Goal: Task Accomplishment & Management: Manage account settings

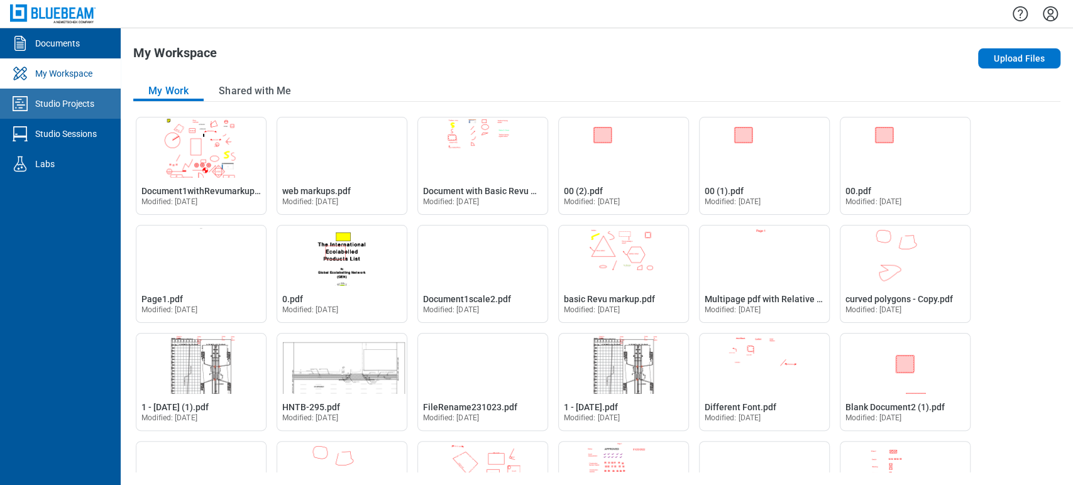
click at [74, 95] on link "Studio Projects" at bounding box center [60, 104] width 121 height 30
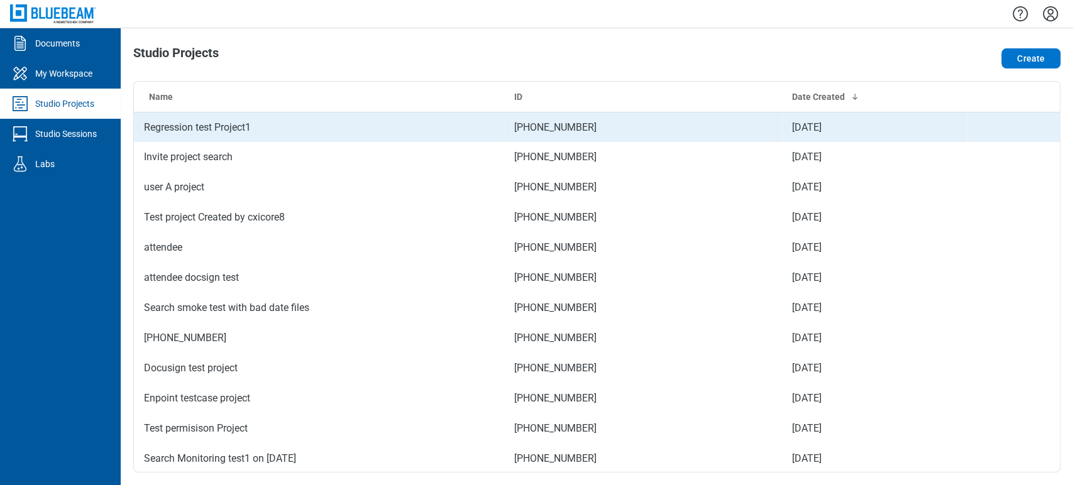
click at [290, 129] on td "Regression test Project1" at bounding box center [319, 127] width 370 height 30
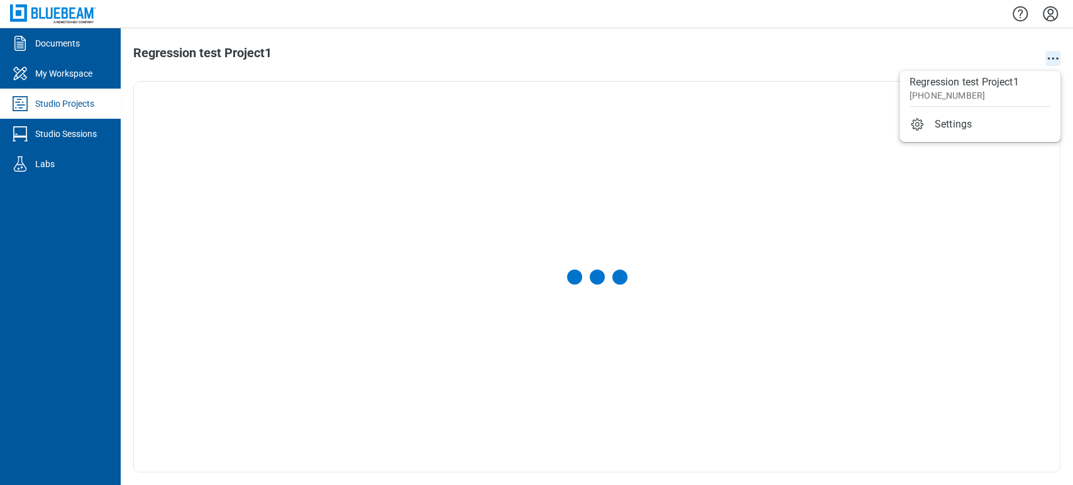
click at [1055, 54] on icon "action-menu" at bounding box center [1052, 58] width 15 height 15
click at [541, 94] on div at bounding box center [597, 277] width 926 height 390
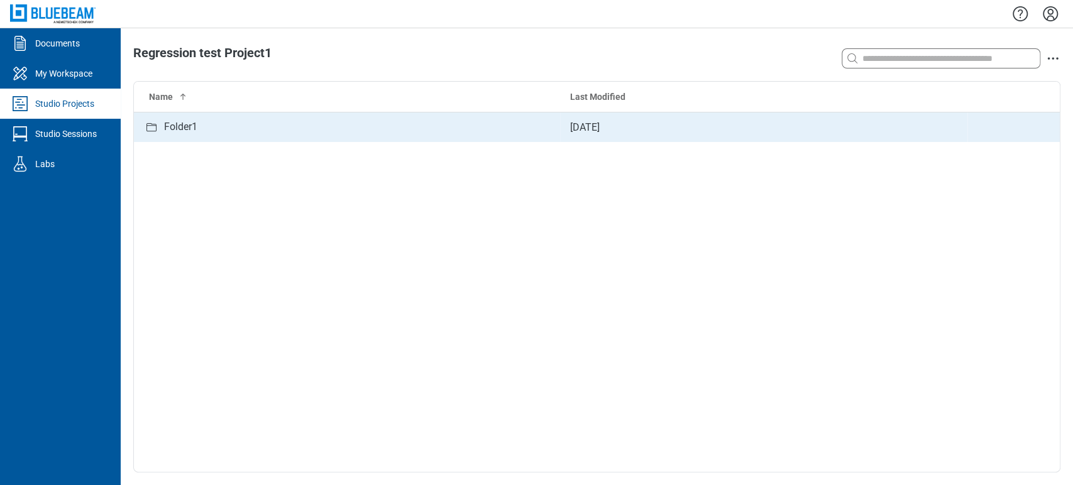
click at [252, 133] on div "Folder1" at bounding box center [347, 127] width 406 height 16
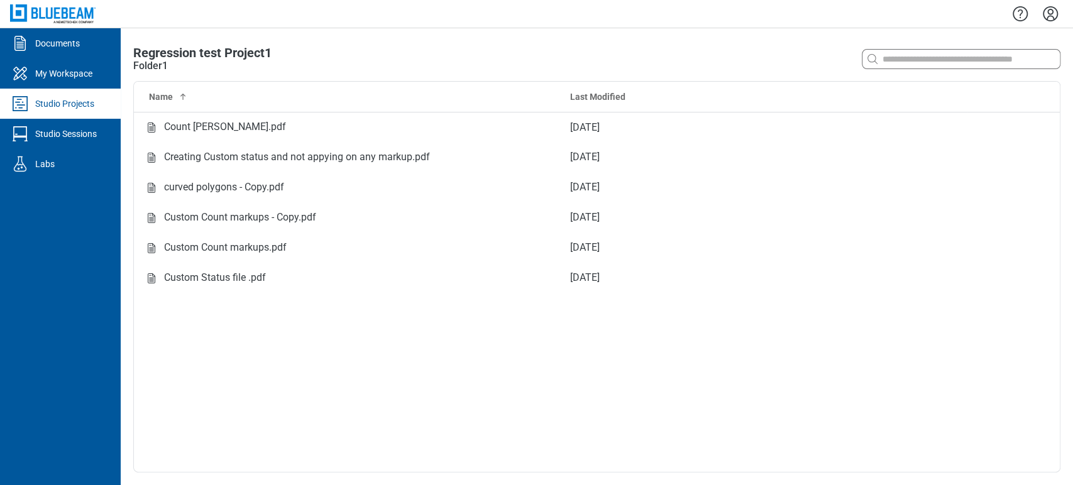
click at [252, 133] on div "Count [PERSON_NAME].pdf" at bounding box center [225, 127] width 122 height 16
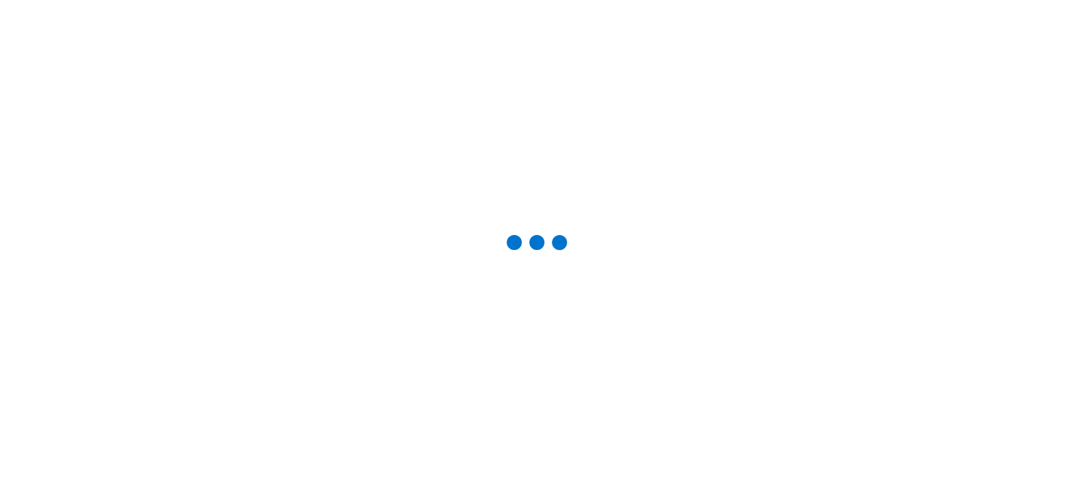
click at [179, 16] on main at bounding box center [536, 242] width 1073 height 485
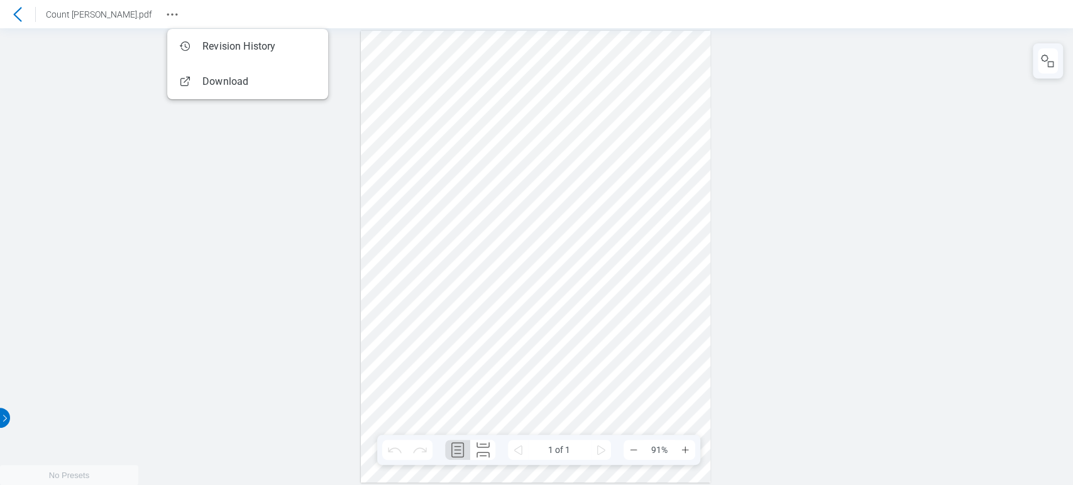
click at [179, 16] on icon "Revision History" at bounding box center [172, 14] width 15 height 15
click at [25, 14] on div at bounding box center [18, 14] width 20 height 20
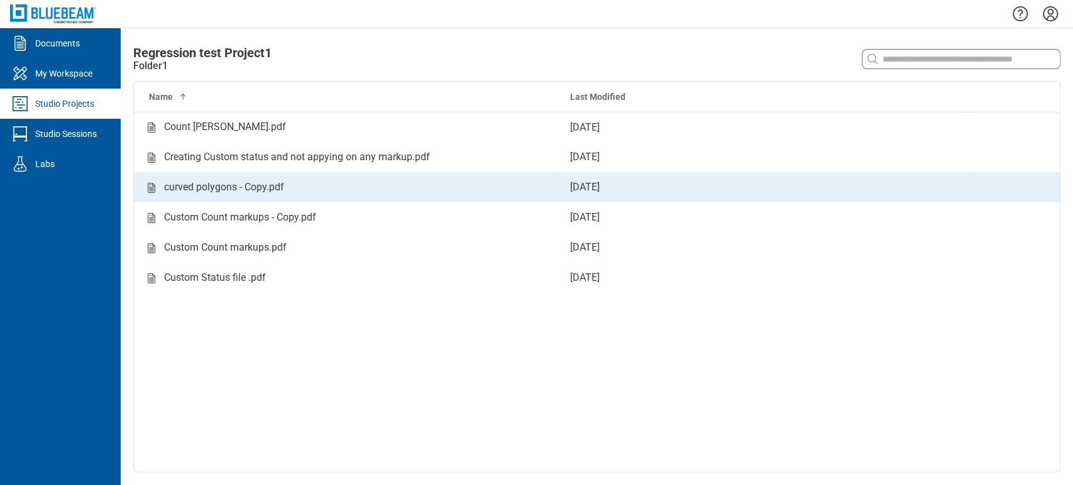
click at [243, 195] on td "curved polygons - Copy.pdf" at bounding box center [347, 187] width 426 height 30
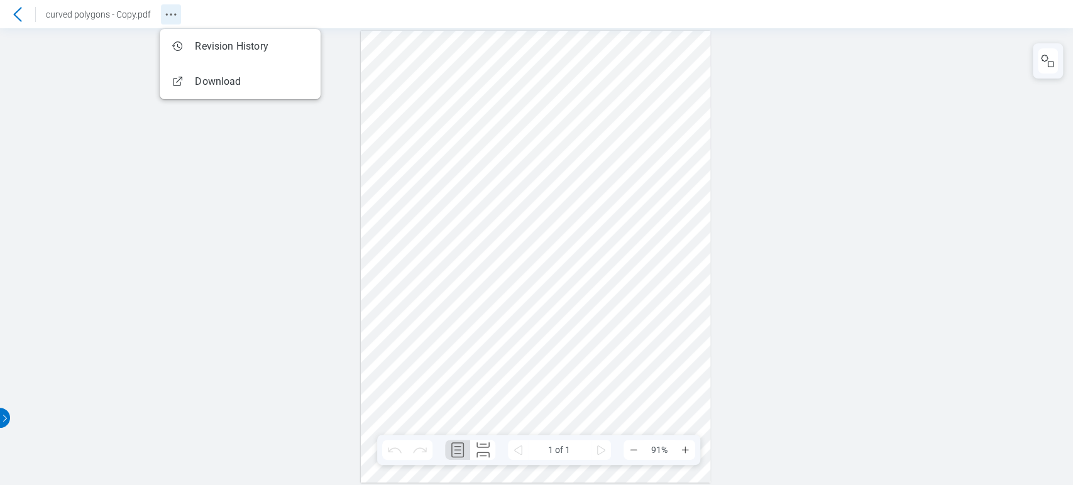
click at [173, 11] on icon "Revision History" at bounding box center [170, 14] width 15 height 15
click at [19, 12] on icon at bounding box center [17, 14] width 15 height 15
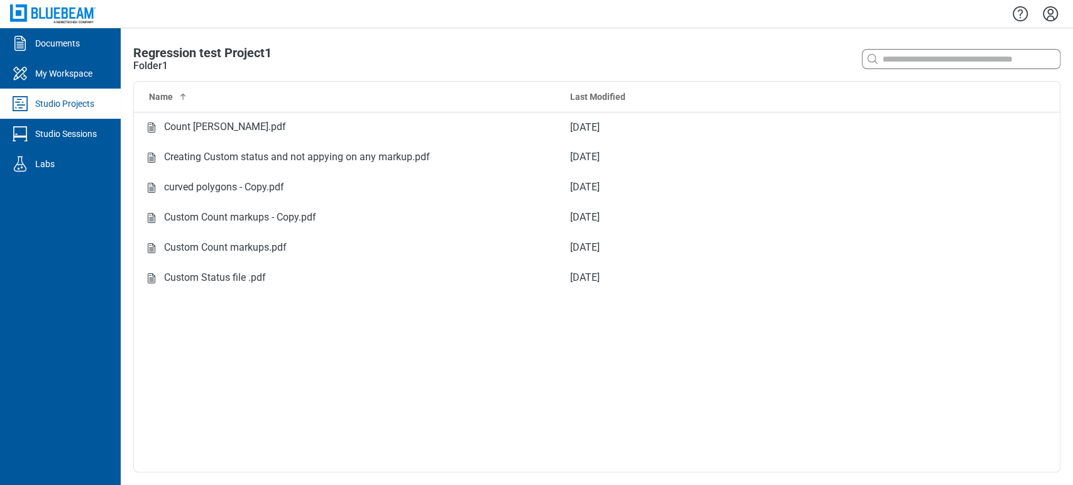
click at [86, 104] on div "Studio Projects" at bounding box center [64, 103] width 59 height 13
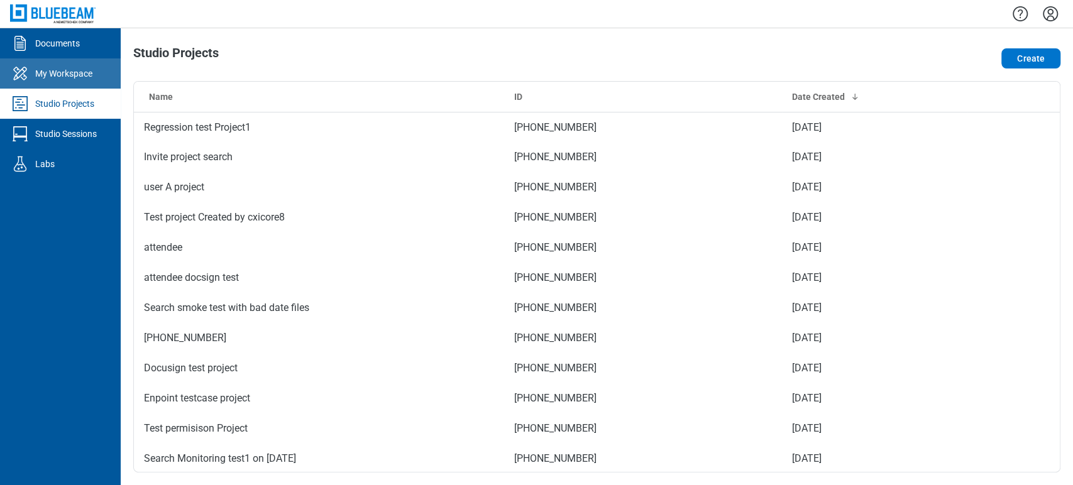
click at [97, 77] on link "My Workspace" at bounding box center [60, 73] width 121 height 30
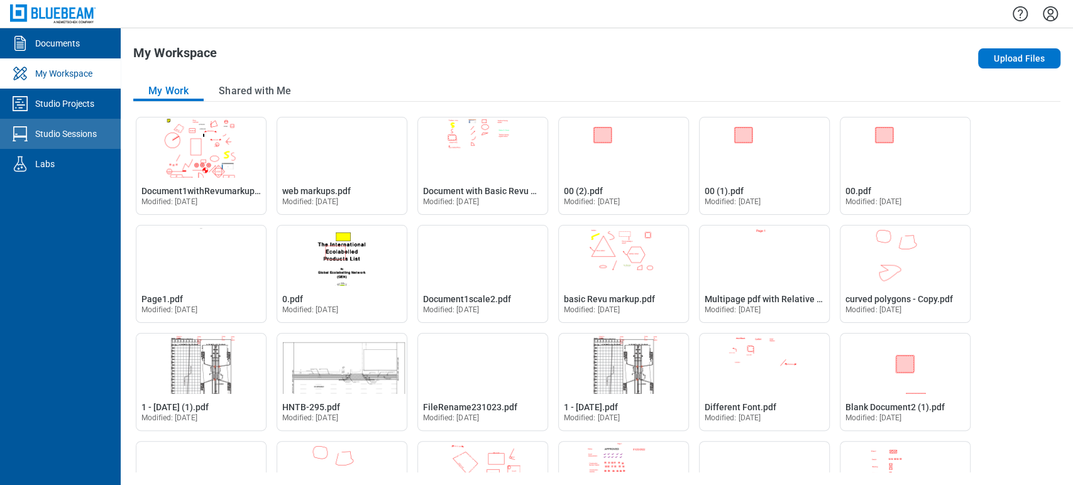
click at [99, 139] on link "Studio Sessions" at bounding box center [60, 134] width 121 height 30
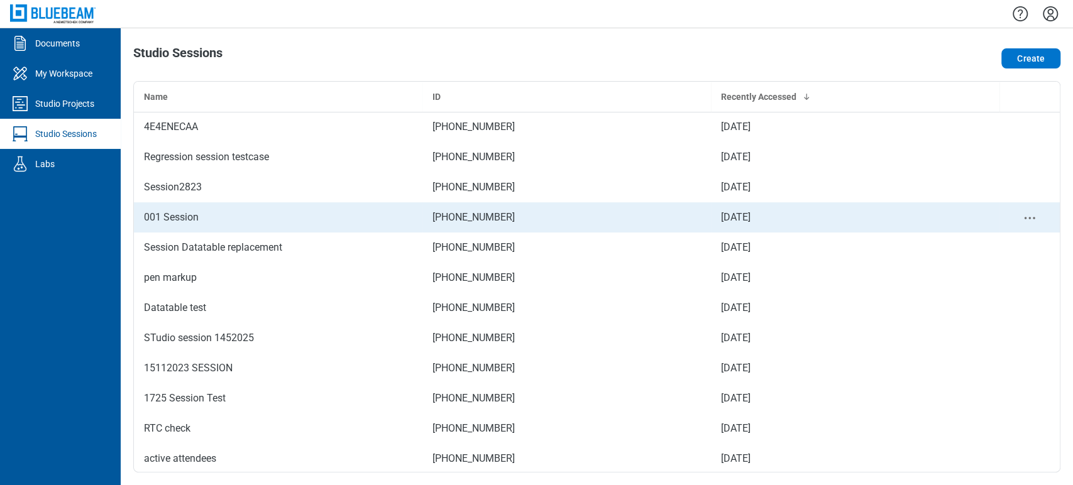
click at [153, 223] on div "001 Session" at bounding box center [278, 217] width 268 height 15
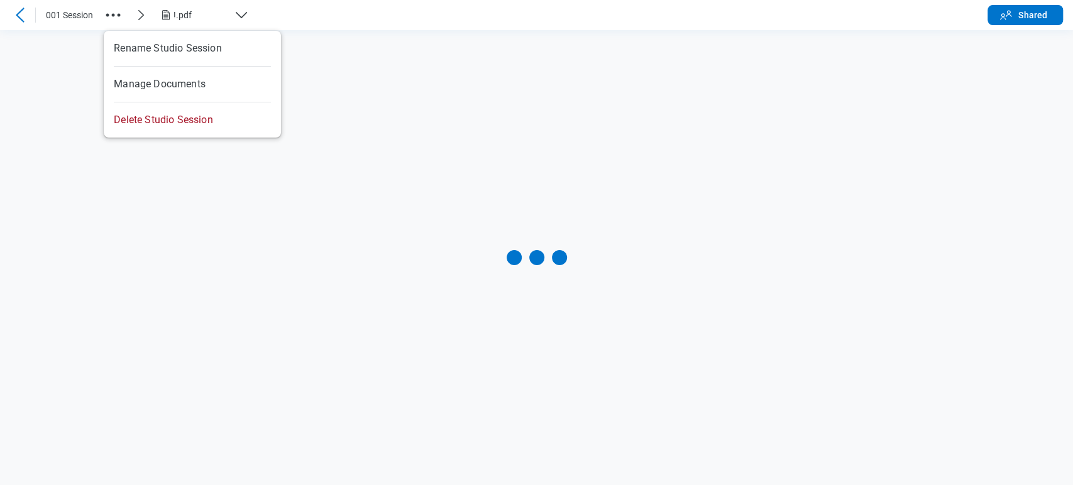
click at [114, 16] on circle "button" at bounding box center [113, 15] width 3 height 3
click at [22, 11] on icon at bounding box center [20, 15] width 15 height 15
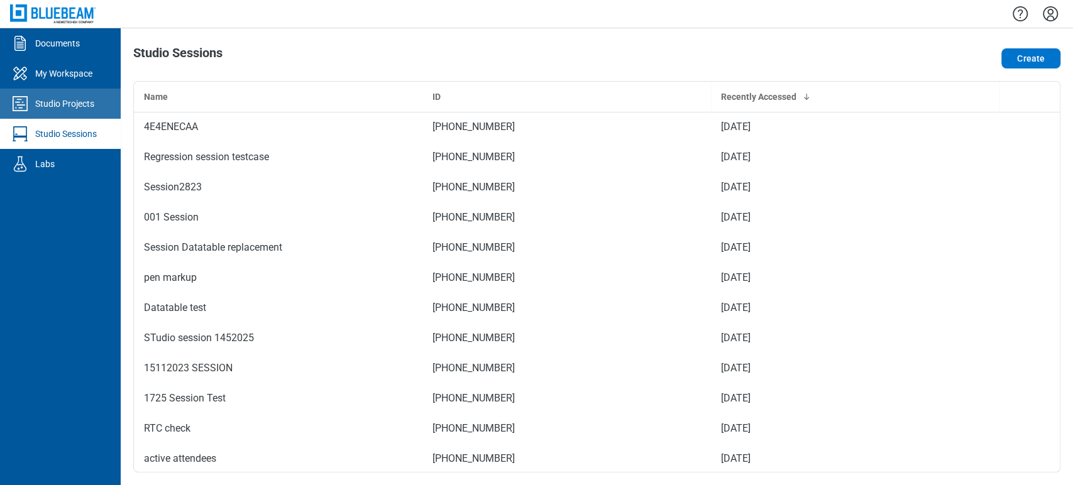
click at [66, 99] on div "Studio Projects" at bounding box center [64, 103] width 59 height 13
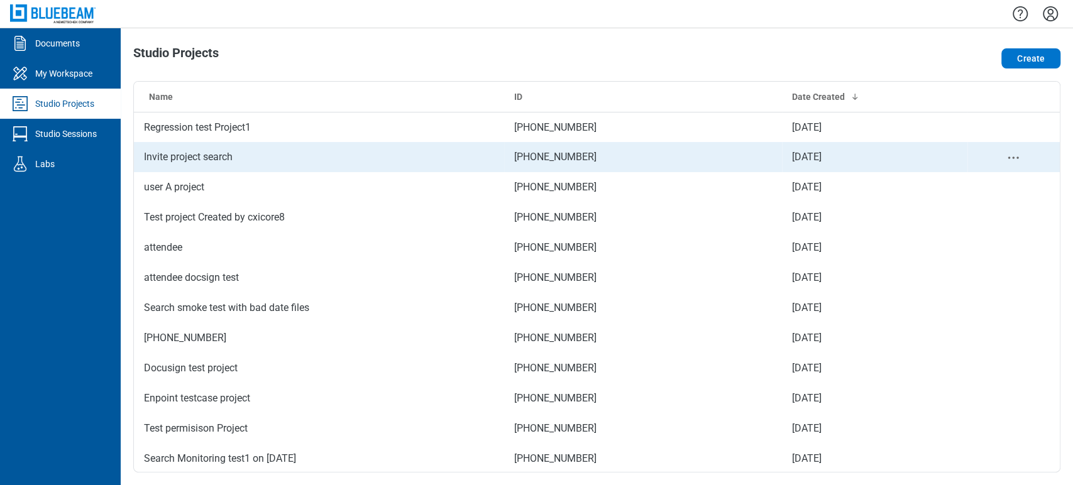
click at [197, 155] on td "Invite project search" at bounding box center [319, 157] width 370 height 30
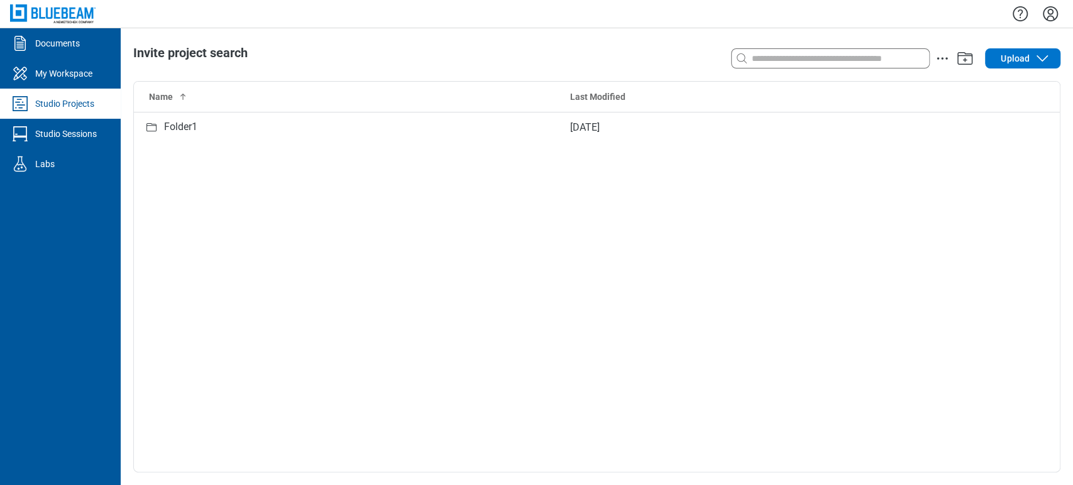
click at [1055, 6] on icon "Settings" at bounding box center [1050, 14] width 20 height 20
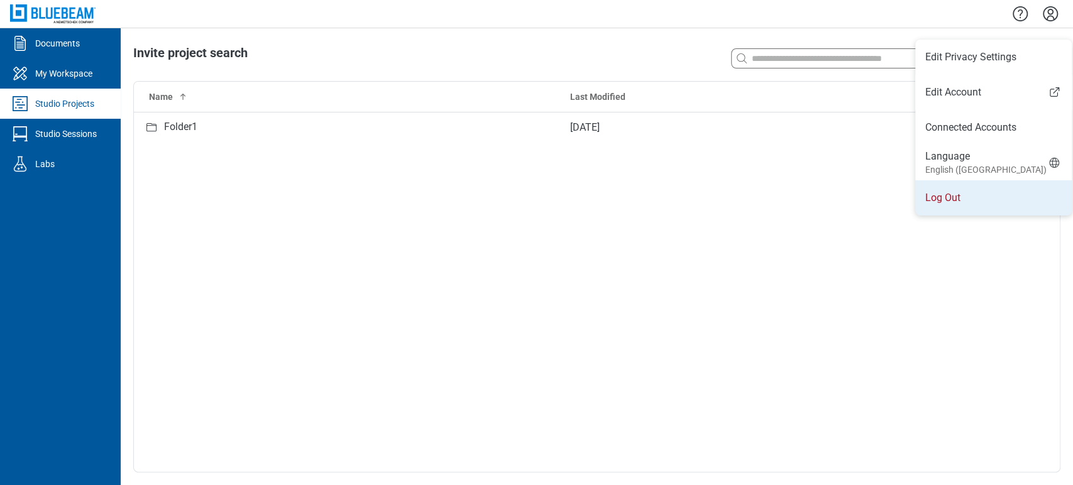
click at [950, 206] on li "Log Out" at bounding box center [993, 197] width 157 height 35
